Goal: Task Accomplishment & Management: Complete application form

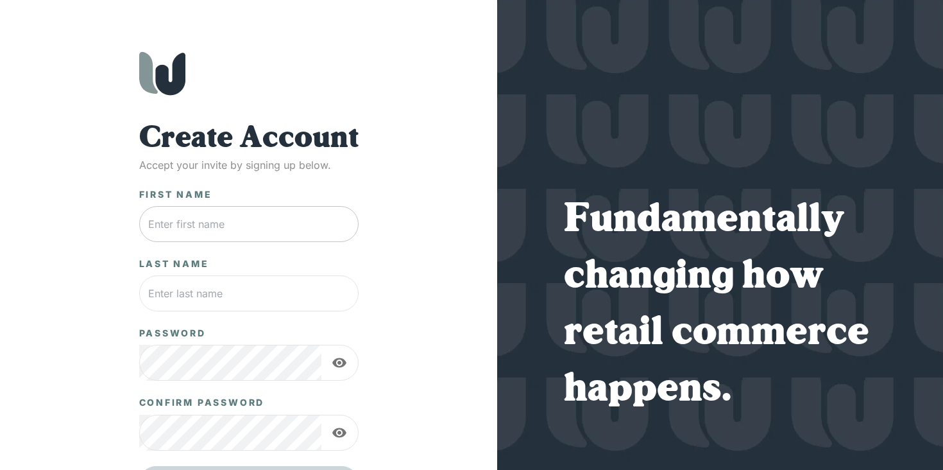
click at [263, 223] on input "text" at bounding box center [248, 224] width 219 height 36
type input "[PERSON_NAME]"
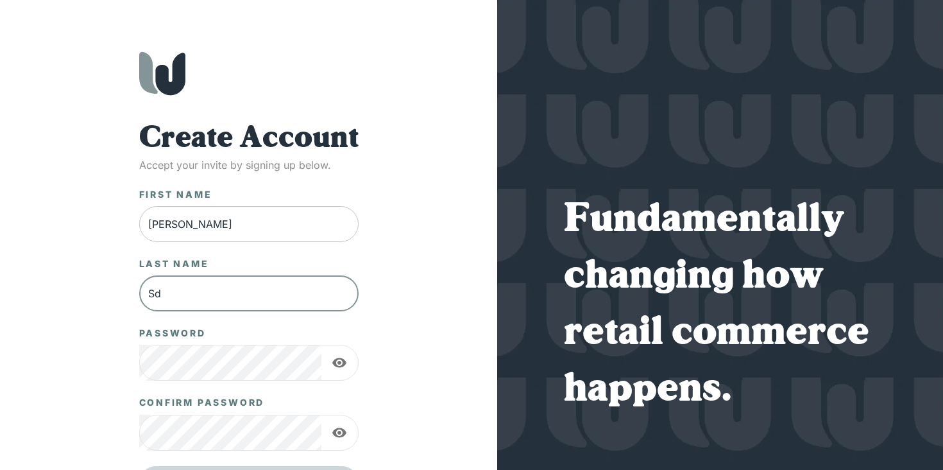
type input "S"
type input "[PERSON_NAME]"
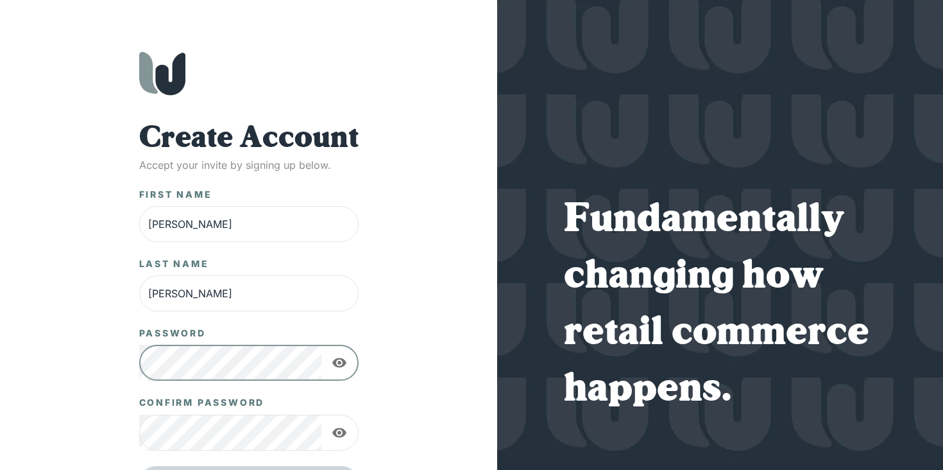
scroll to position [73, 0]
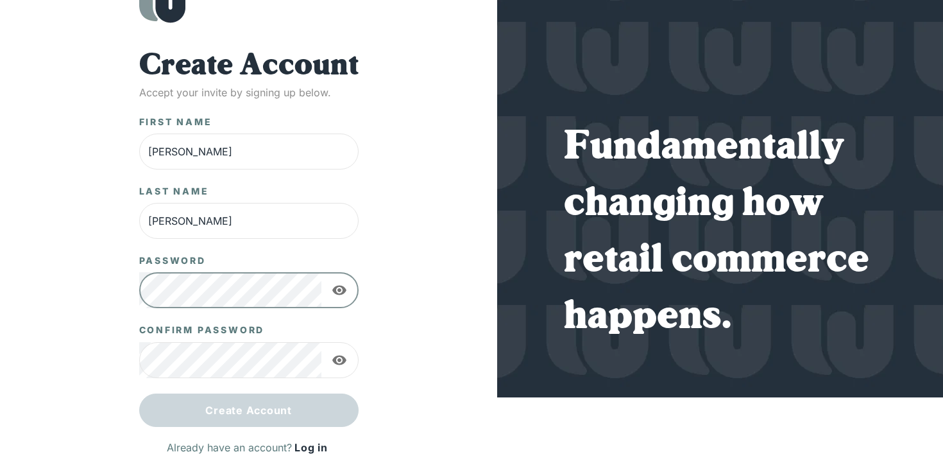
click at [389, 296] on div "Create Account Accept your invite by signing up below. First Name [PERSON_NAME]…" at bounding box center [249, 188] width 446 height 418
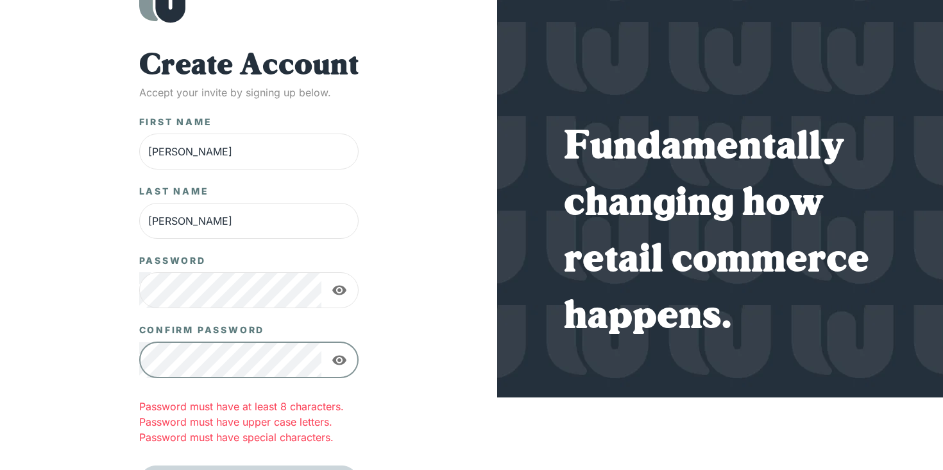
scroll to position [144, 0]
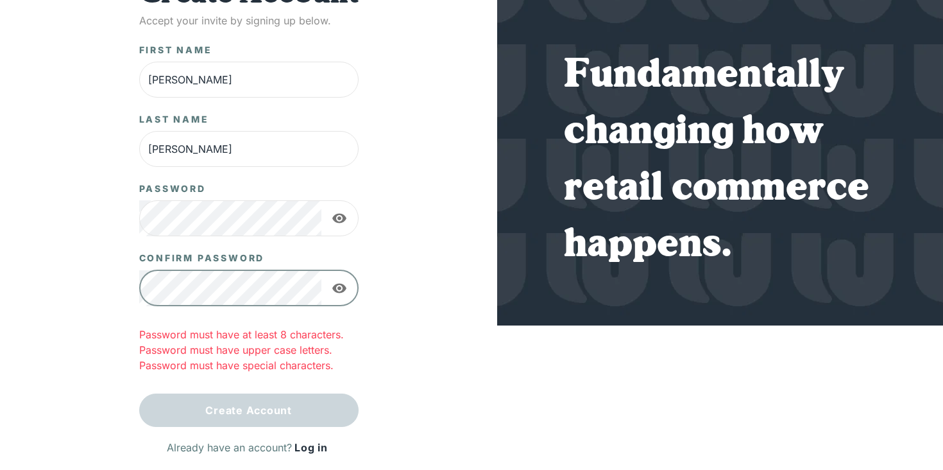
click at [421, 314] on div "Create Account Accept your invite by signing up below. First Name [PERSON_NAME]…" at bounding box center [249, 116] width 446 height 418
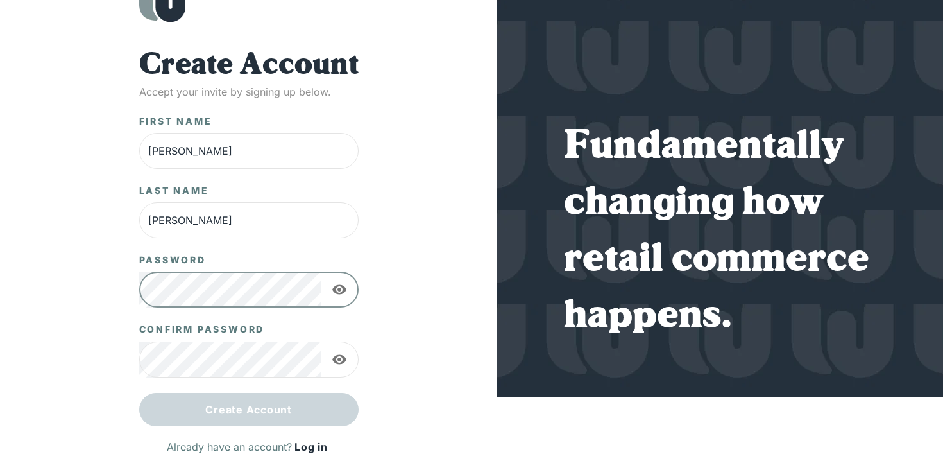
scroll to position [73, 0]
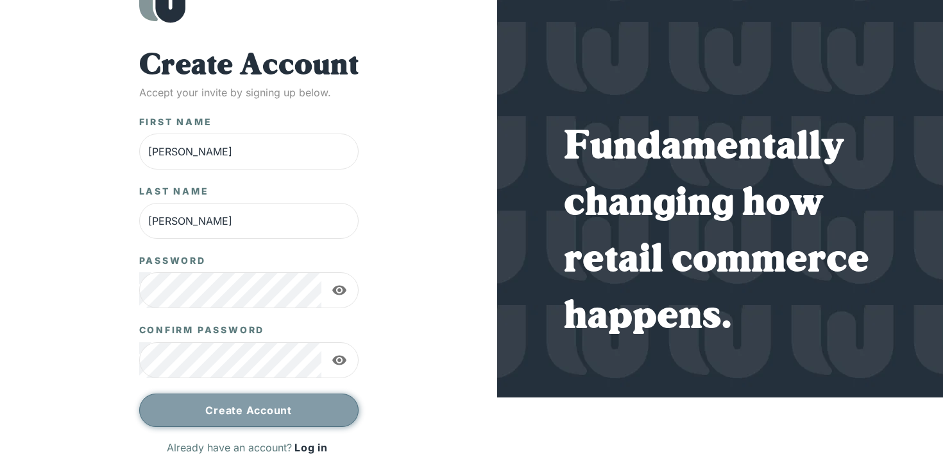
click at [244, 408] on button "Create Account" at bounding box center [248, 409] width 219 height 33
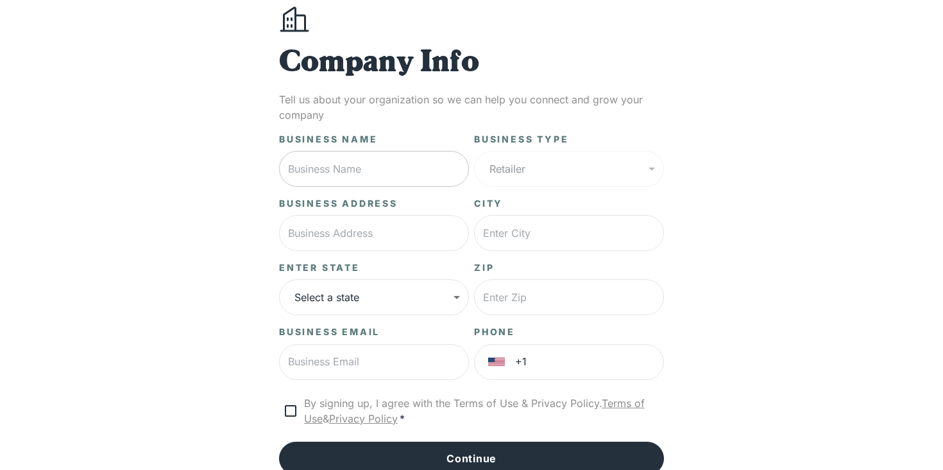
click at [370, 167] on input "text" at bounding box center [374, 169] width 190 height 36
type input "T"
type input "Truck Camper Garage"
click at [523, 162] on div "Retailer ****** ​" at bounding box center [569, 169] width 190 height 36
click at [534, 167] on div "Retailer ****** ​" at bounding box center [569, 169] width 190 height 36
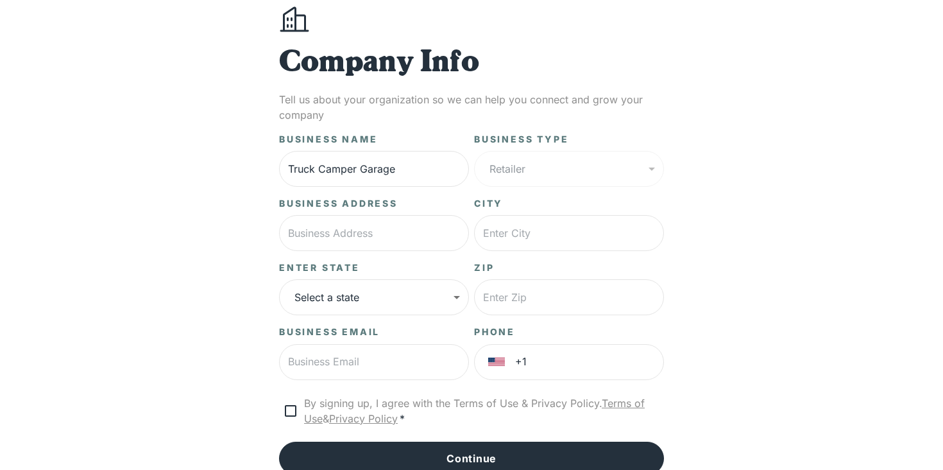
click at [572, 167] on div "Retailer ****** ​" at bounding box center [569, 169] width 190 height 36
click at [372, 237] on input "text" at bounding box center [374, 233] width 190 height 36
type input "1"
paste input "[STREET_ADDRESS]"
type input "[STREET_ADDRESS]"
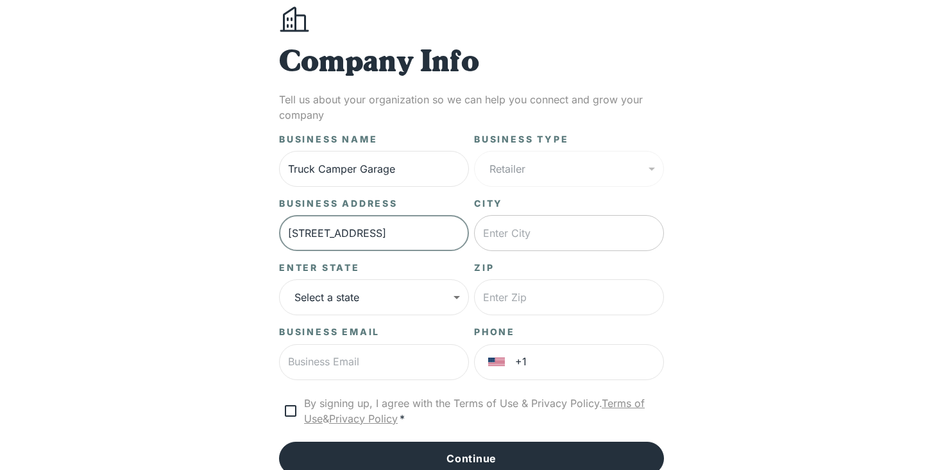
click at [502, 234] on input "text" at bounding box center [569, 233] width 190 height 36
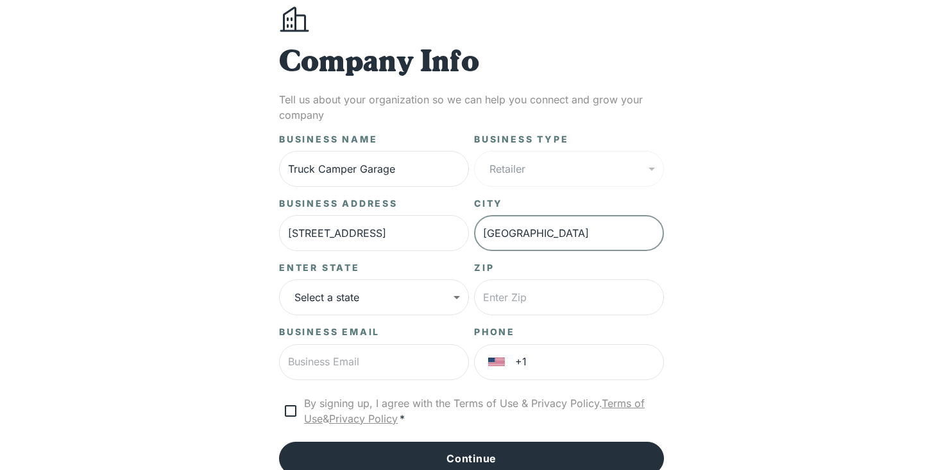
type input "[GEOGRAPHIC_DATA]"
click at [432, 297] on body "**********" at bounding box center [471, 247] width 943 height 640
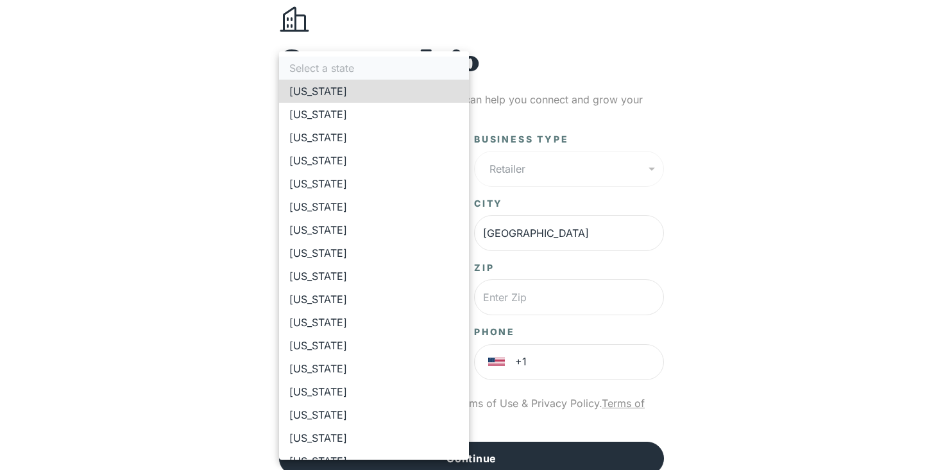
click at [346, 188] on li "[US_STATE]" at bounding box center [374, 183] width 190 height 23
type input "**"
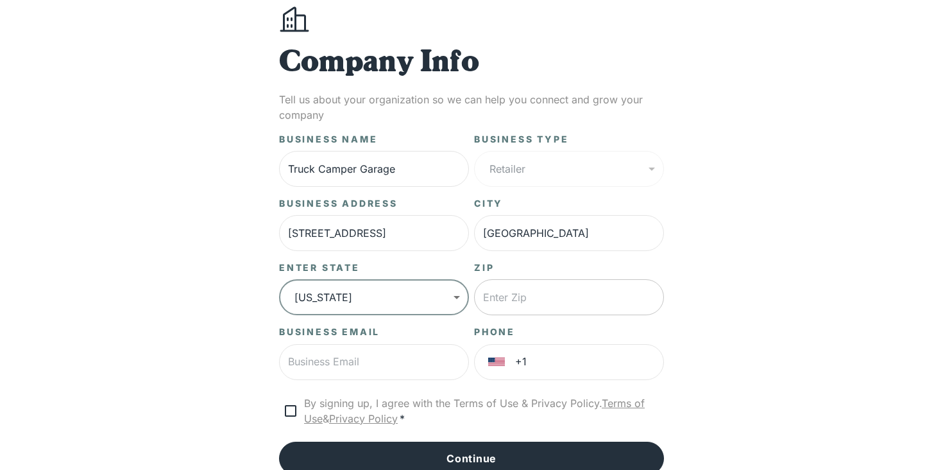
click at [510, 296] on input "text" at bounding box center [569, 297] width 190 height 36
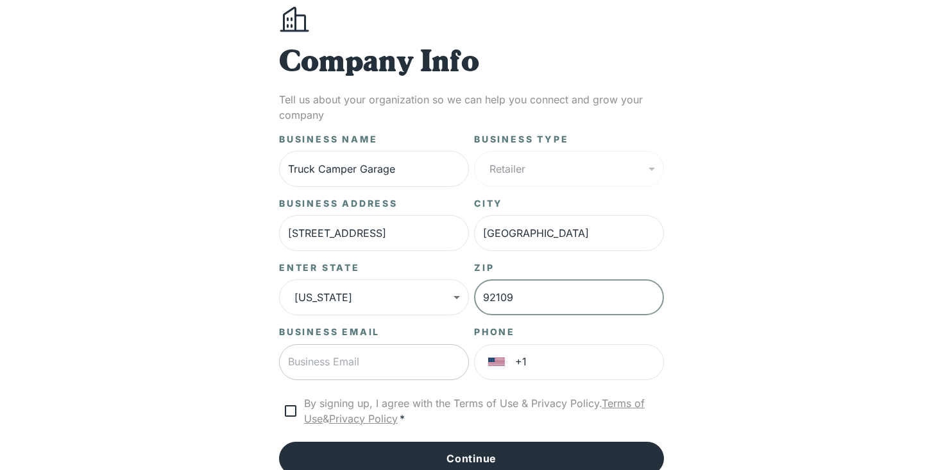
type input "92109"
click at [347, 361] on input "text" at bounding box center [374, 362] width 190 height 36
type input "[PERSON_NAME][EMAIL_ADDRESS][DOMAIN_NAME]"
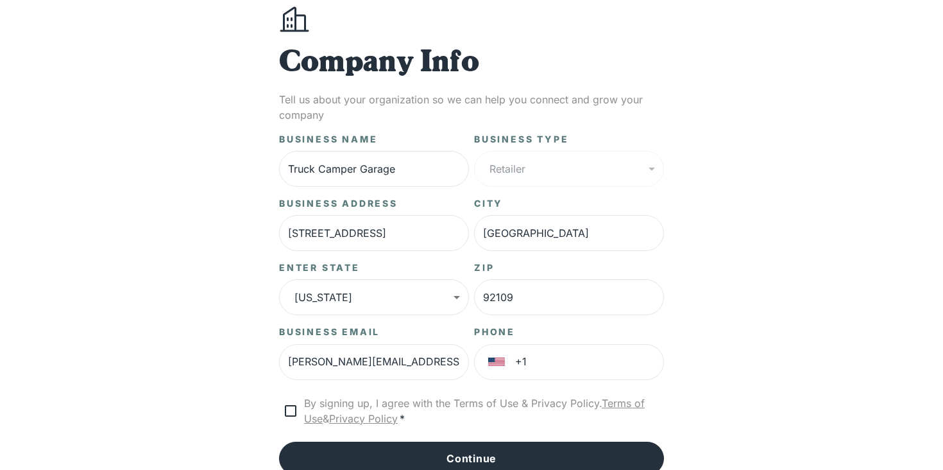
click at [748, 302] on div "**********" at bounding box center [471, 247] width 943 height 640
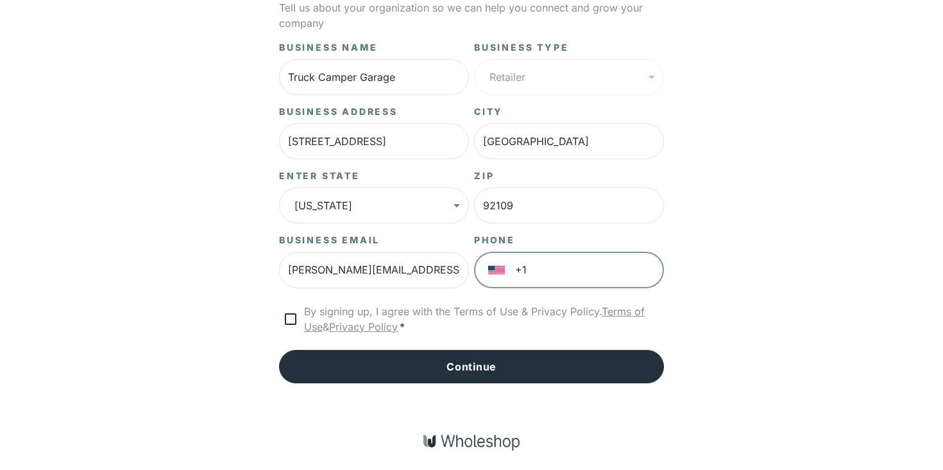
click at [574, 283] on input "+1" at bounding box center [589, 270] width 149 height 36
type input "[PHONE_NUMBER]"
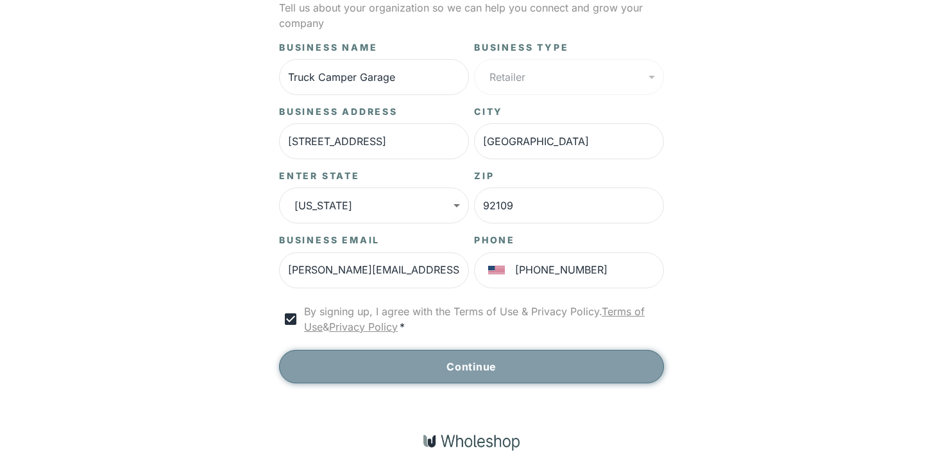
click at [455, 365] on button "Continue" at bounding box center [471, 366] width 385 height 33
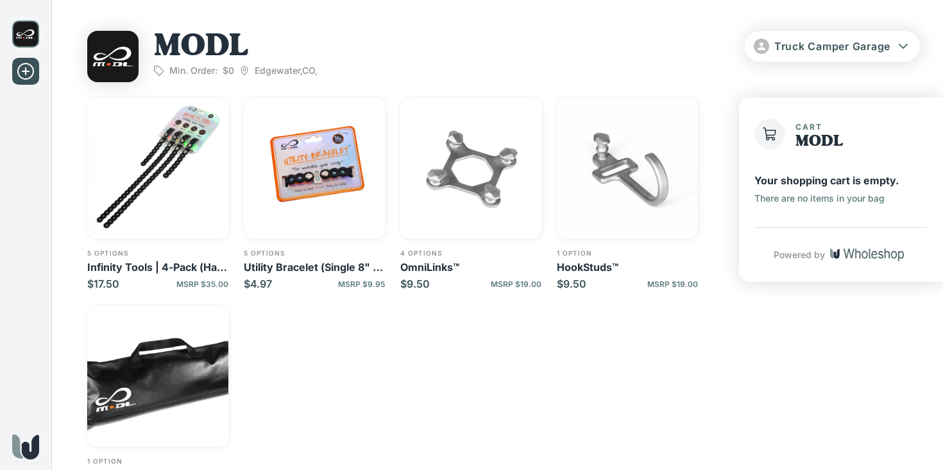
click at [675, 338] on div "5 options Infinity Tools | 4-Pack (Half 8" & Half 16") $17.50 MSRP $35.00 5 opt…" at bounding box center [401, 298] width 629 height 400
click at [377, 354] on div "5 options Infinity Tools | 4-Pack (Half 8" & Half 16") $17.50 MSRP $35.00 5 opt…" at bounding box center [401, 298] width 629 height 400
click at [284, 72] on p "Edgewater , [GEOGRAPHIC_DATA] ," at bounding box center [278, 71] width 78 height 12
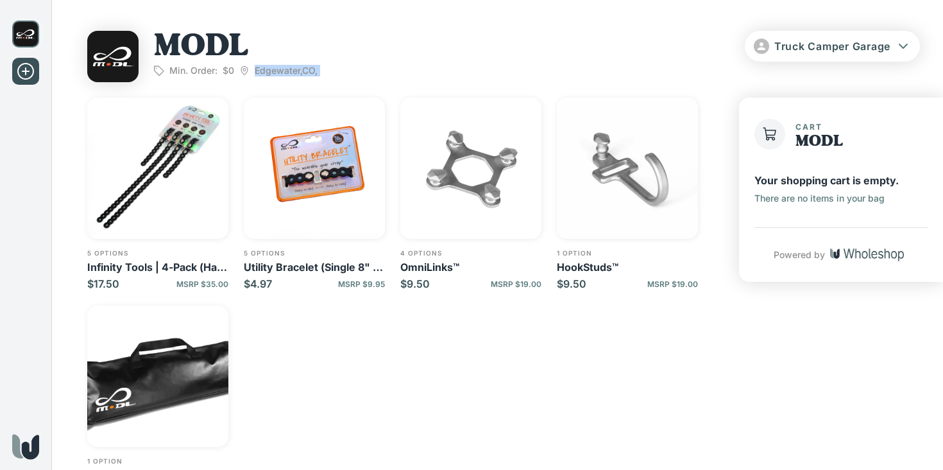
click at [333, 66] on div "MODL Min. Order: $0 Edgewater , CO , Truck Camper Garage" at bounding box center [503, 56] width 833 height 51
click at [171, 178] on img "button" at bounding box center [157, 168] width 141 height 141
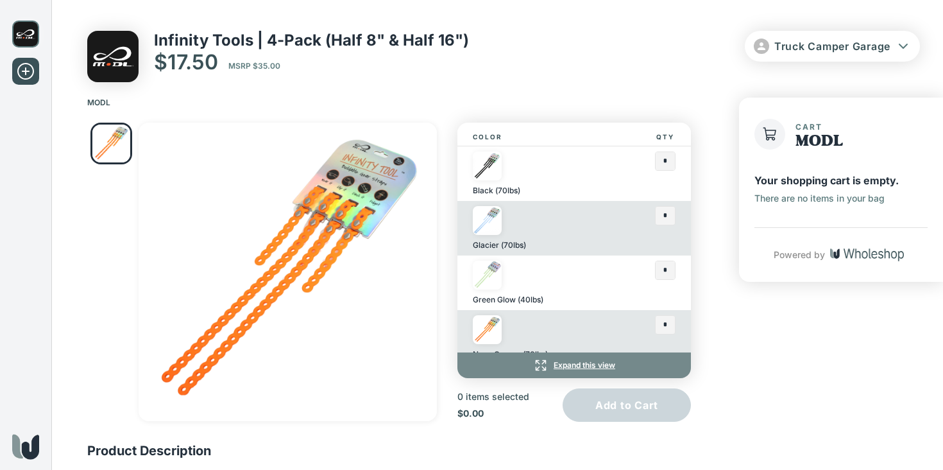
click at [519, 168] on div "Black (70lbs)" at bounding box center [536, 173] width 126 height 44
click at [489, 167] on img at bounding box center [487, 165] width 29 height 29
click at [669, 165] on input "text" at bounding box center [665, 161] width 19 height 18
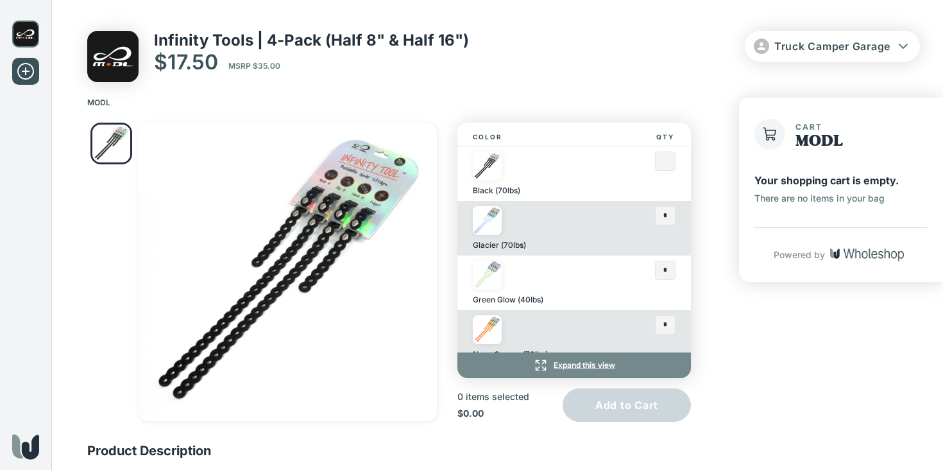
type input "*"
click at [468, 76] on div "Infinity Tools | 4-Pack (Half 8" & Half 16") $17.50 MSRP $35.00 Truck Camper Ga…" at bounding box center [503, 56] width 833 height 51
